Goal: Navigation & Orientation: Find specific page/section

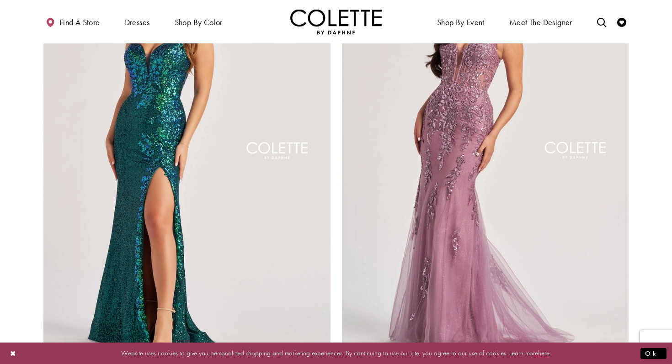
scroll to position [1611, 0]
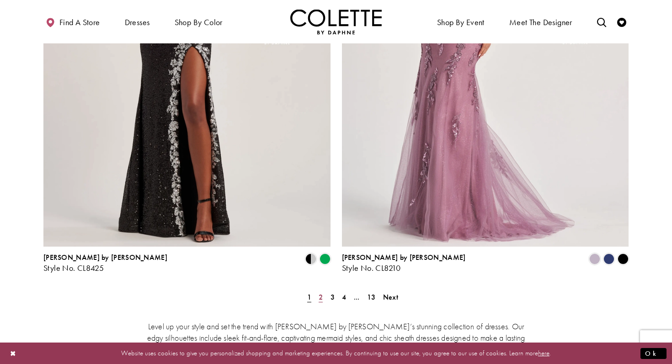
click at [322, 292] on span "2" at bounding box center [320, 297] width 4 height 10
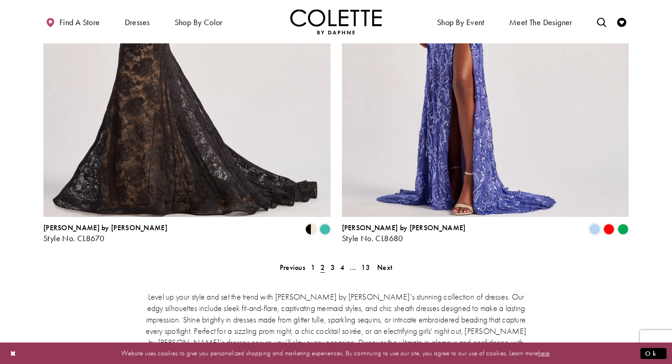
scroll to position [1641, 0]
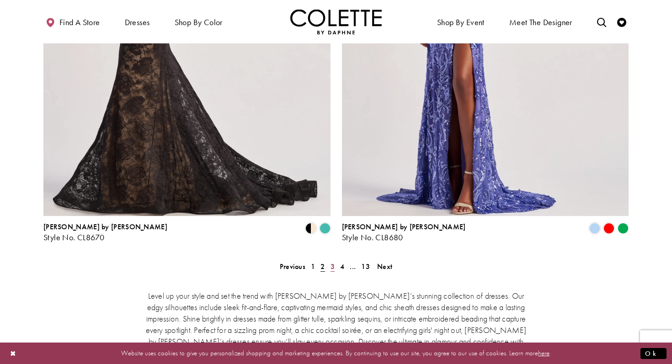
click at [334, 260] on link "3" at bounding box center [333, 266] width 10 height 13
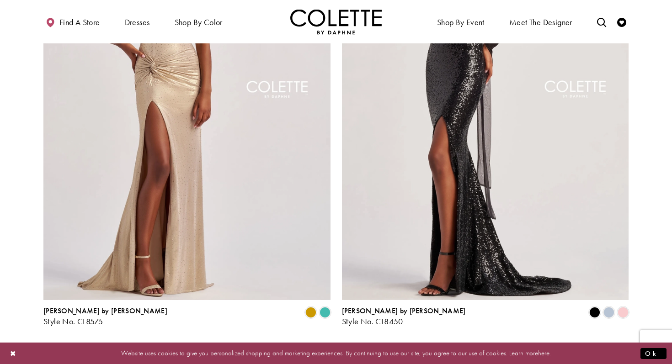
scroll to position [1562, 0]
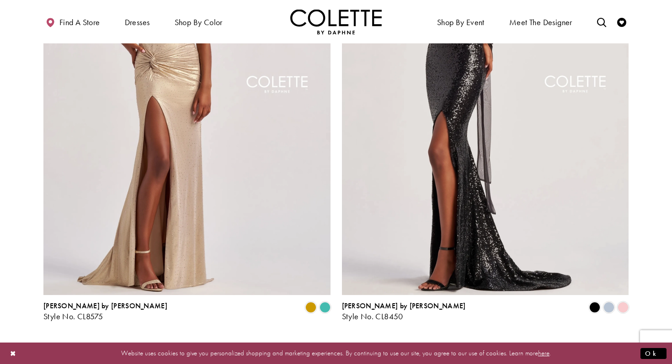
click at [339, 339] on link "4" at bounding box center [342, 345] width 10 height 13
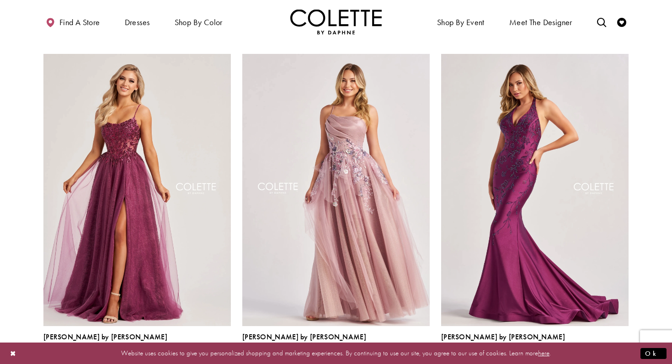
scroll to position [717, 0]
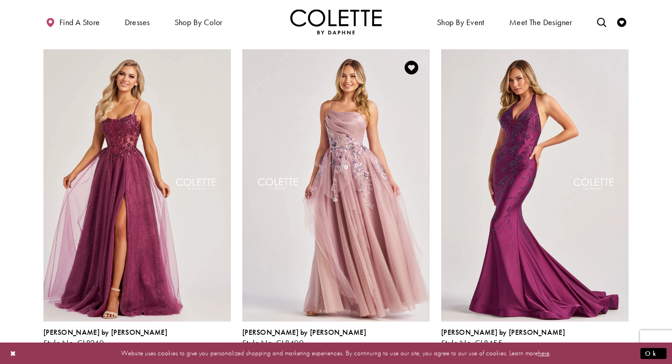
click at [424, 346] on polygon "Product List" at bounding box center [424, 353] width 14 height 14
click at [408, 348] on span "m" at bounding box center [409, 353] width 11 height 11
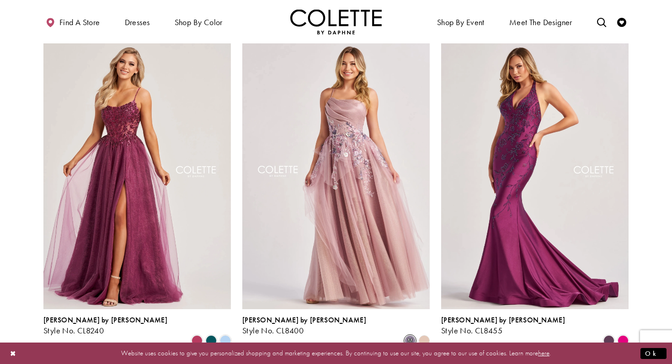
scroll to position [728, 0]
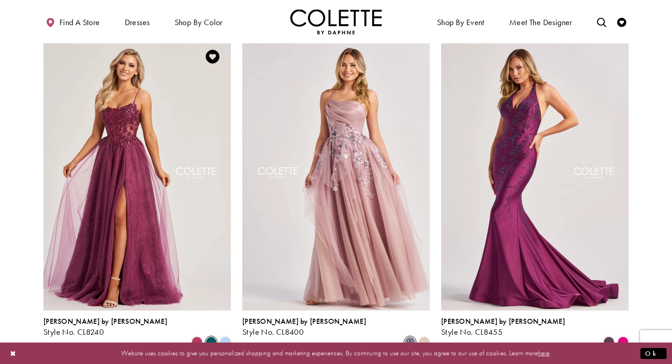
click at [211, 337] on span "Product List" at bounding box center [211, 342] width 11 height 11
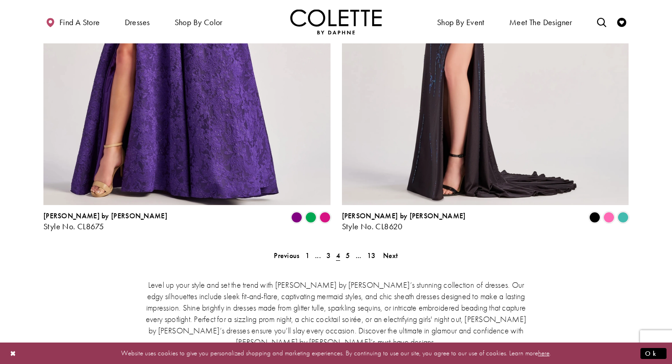
scroll to position [1654, 0]
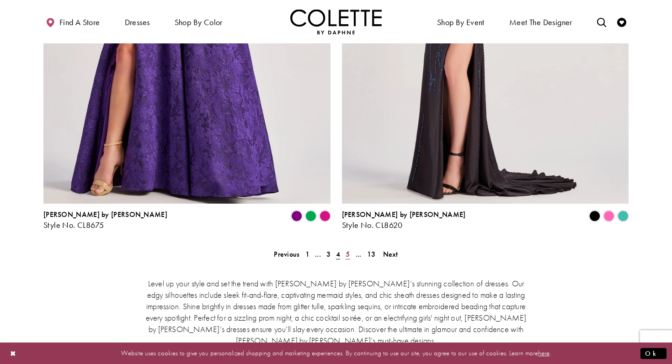
click at [345, 248] on link "5" at bounding box center [348, 254] width 10 height 13
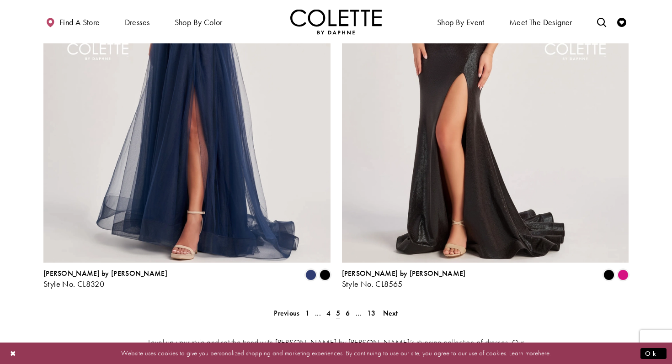
scroll to position [1613, 0]
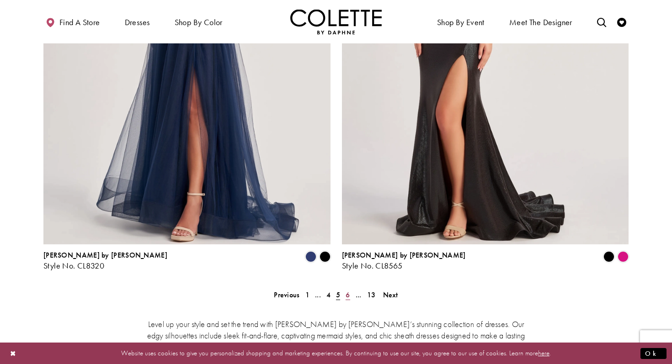
click at [348, 290] on span "6" at bounding box center [347, 295] width 4 height 10
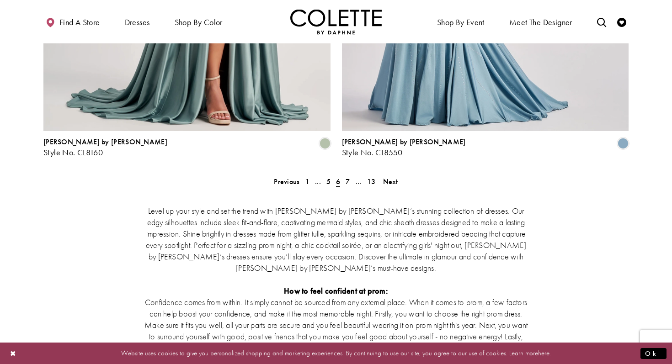
scroll to position [1735, 0]
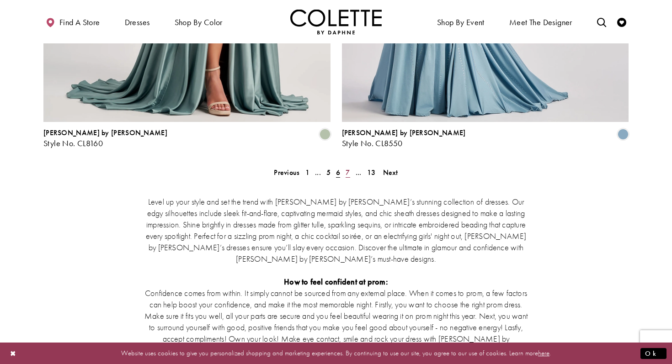
click at [347, 168] on span "7" at bounding box center [347, 173] width 4 height 10
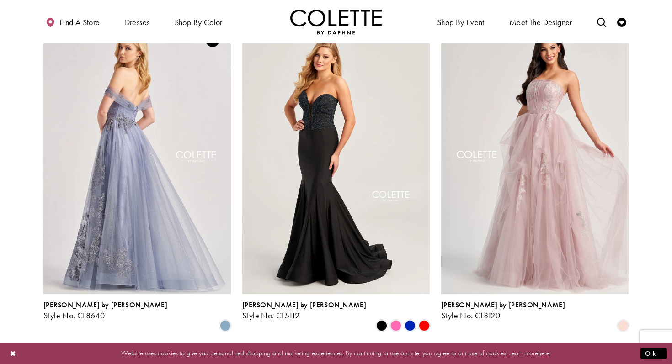
scroll to position [1081, 0]
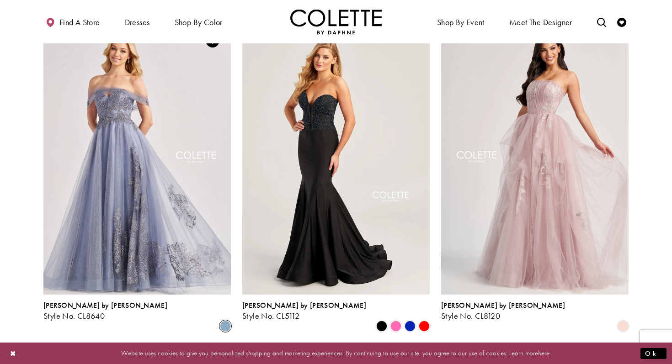
click at [224, 321] on span "Product List" at bounding box center [225, 326] width 11 height 11
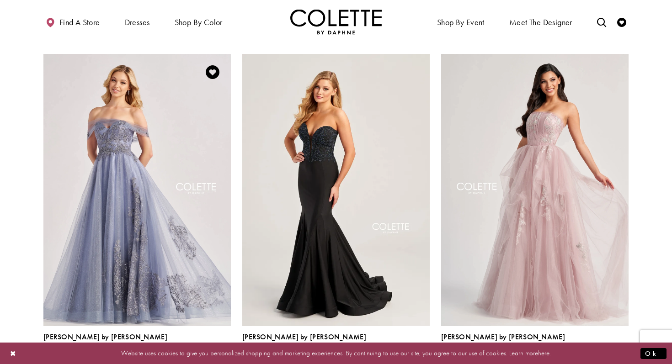
click at [227, 352] on span "Product List" at bounding box center [225, 357] width 11 height 11
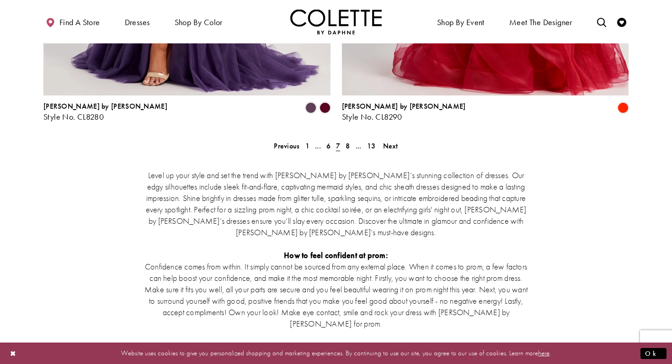
scroll to position [1762, 0]
click at [350, 141] on span "8" at bounding box center [347, 146] width 4 height 10
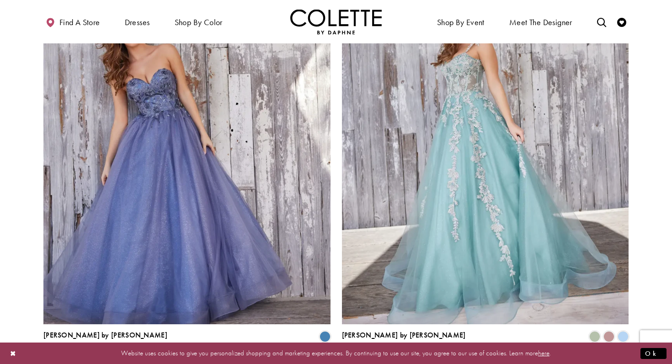
scroll to position [1648, 0]
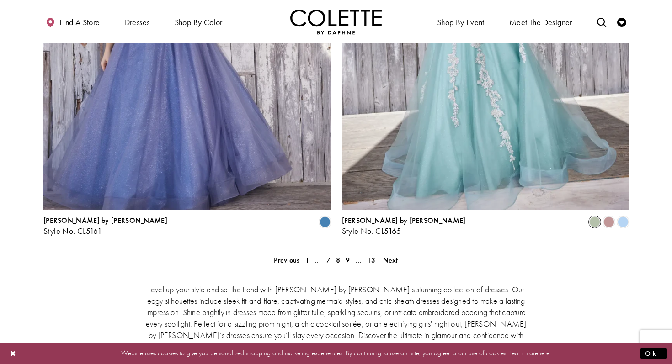
click at [595, 217] on span "Product List" at bounding box center [594, 222] width 11 height 11
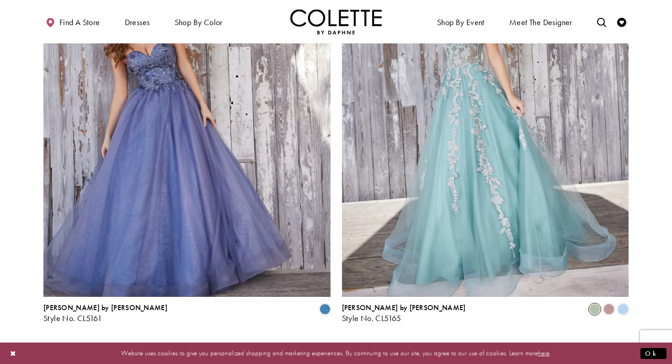
scroll to position [1557, 0]
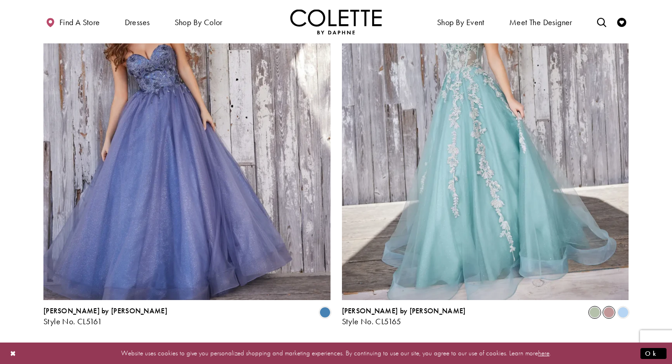
click at [611, 307] on span "Product List" at bounding box center [608, 312] width 11 height 11
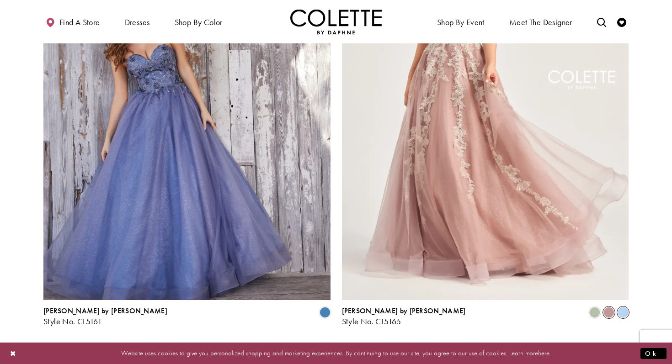
click at [624, 307] on span "Product List" at bounding box center [622, 312] width 11 height 11
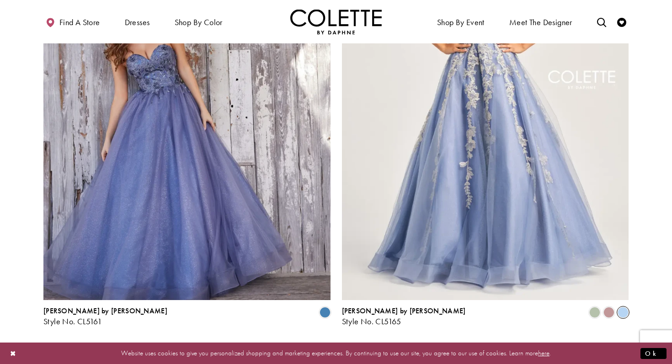
click at [349, 346] on span "9" at bounding box center [347, 351] width 4 height 10
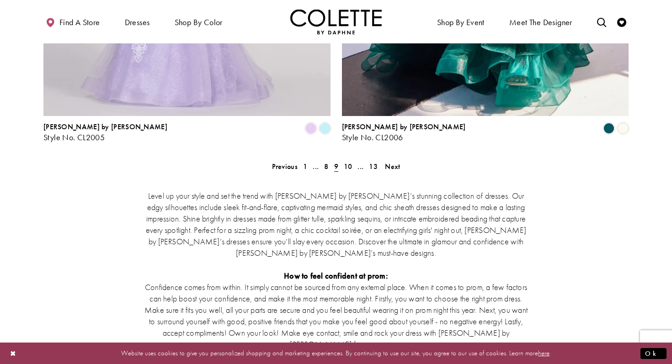
scroll to position [1757, 0]
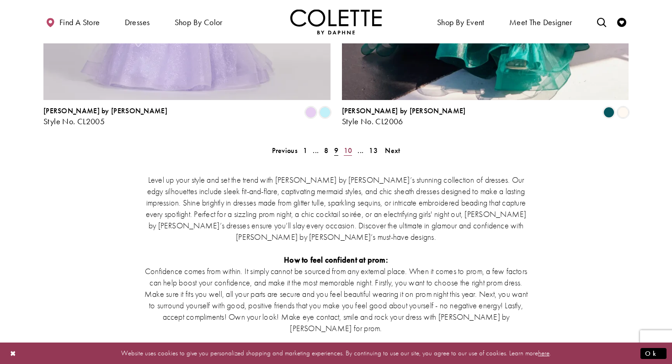
click at [349, 146] on span "10" at bounding box center [348, 151] width 9 height 10
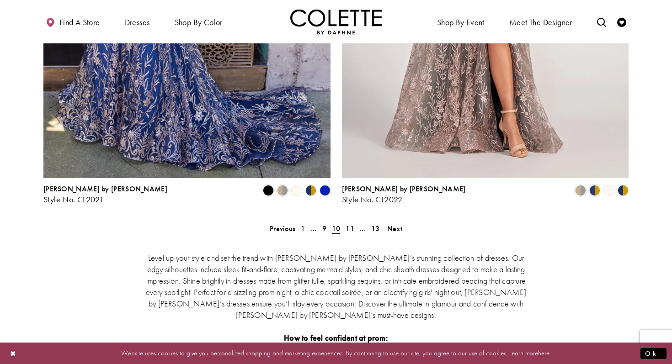
scroll to position [1690, 0]
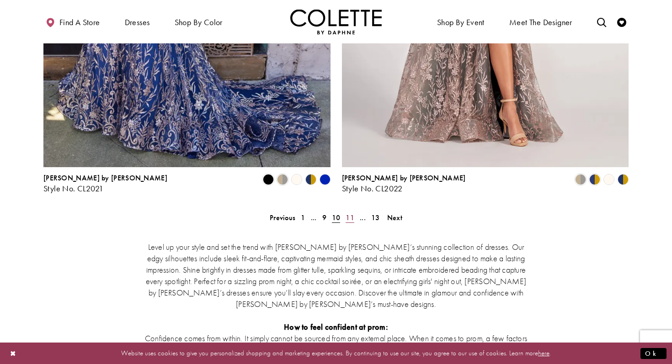
click at [345, 213] on span "11" at bounding box center [349, 218] width 9 height 10
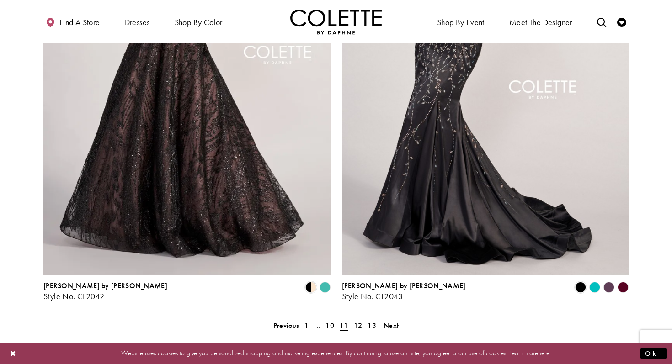
scroll to position [1608, 0]
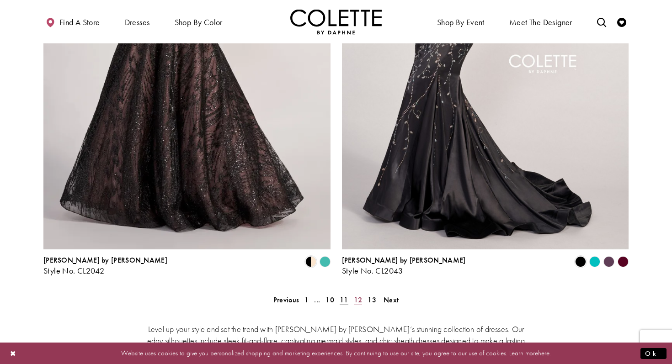
click at [357, 295] on span "12" at bounding box center [358, 300] width 9 height 10
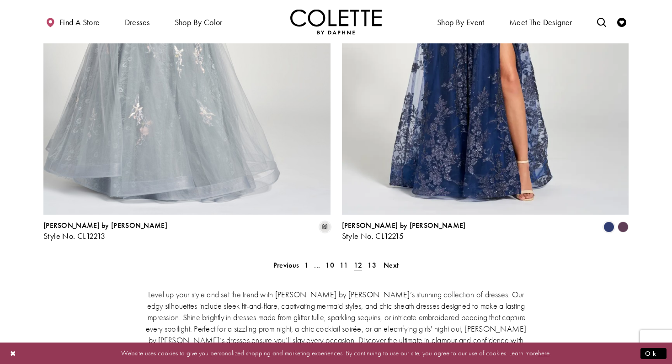
scroll to position [1659, 0]
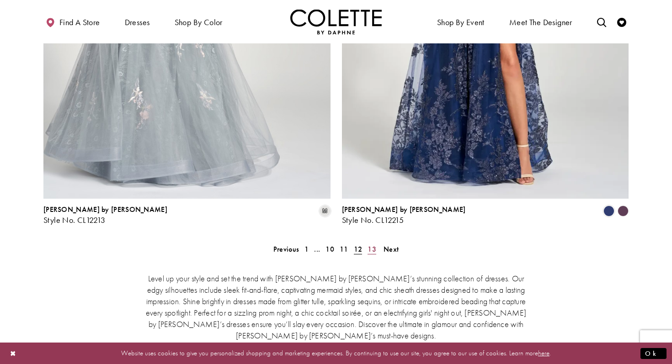
click at [368, 244] on span "13" at bounding box center [371, 249] width 9 height 10
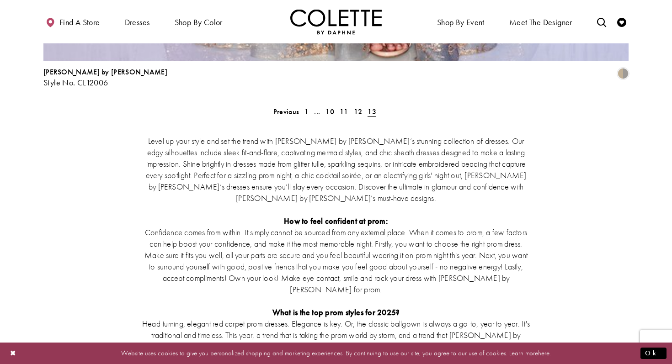
scroll to position [1895, 0]
